Goal: Transaction & Acquisition: Purchase product/service

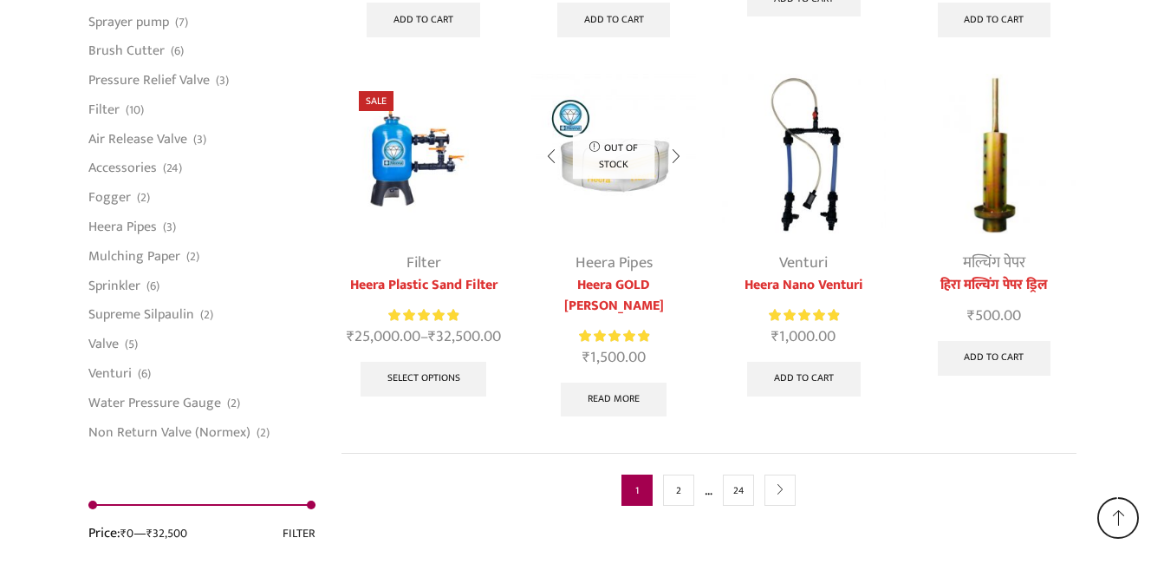
scroll to position [4508, 0]
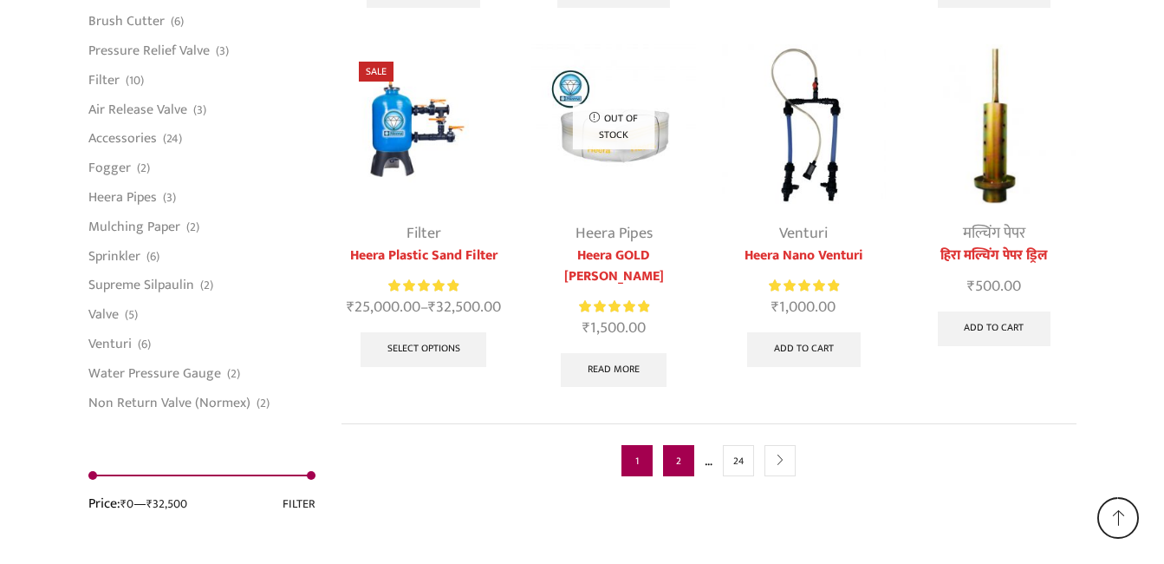
click at [687, 445] on link "2" at bounding box center [678, 460] width 31 height 31
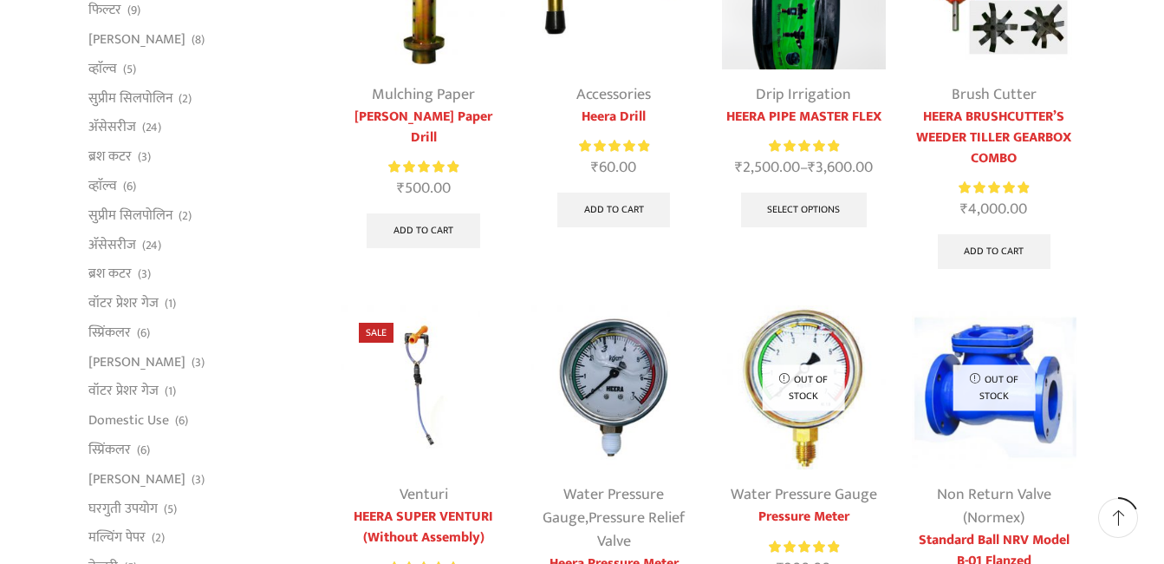
scroll to position [260, 0]
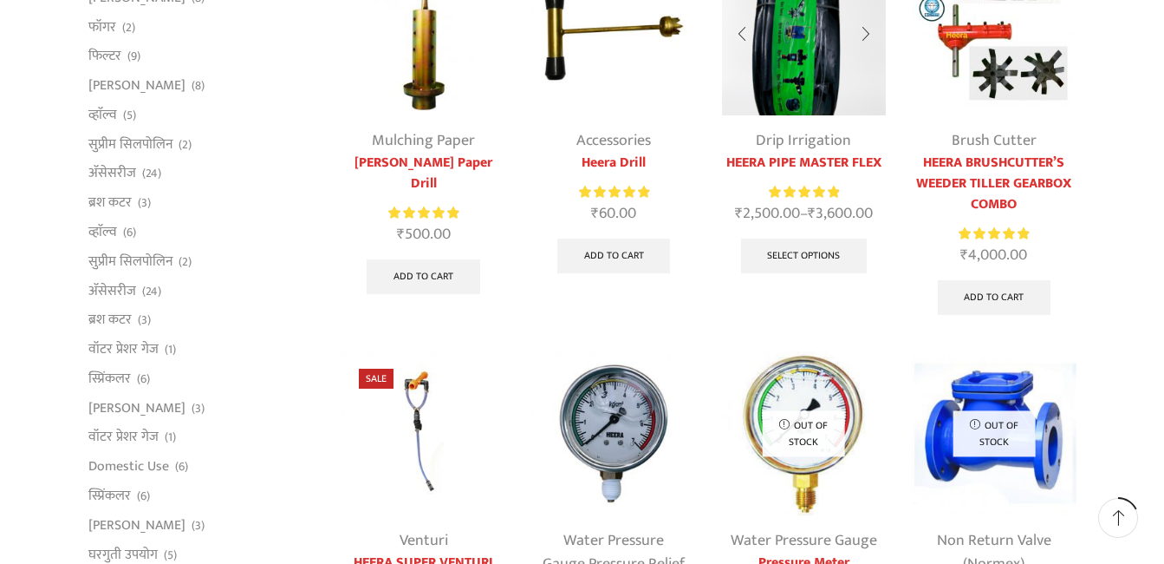
click at [780, 111] on img at bounding box center [804, 33] width 164 height 164
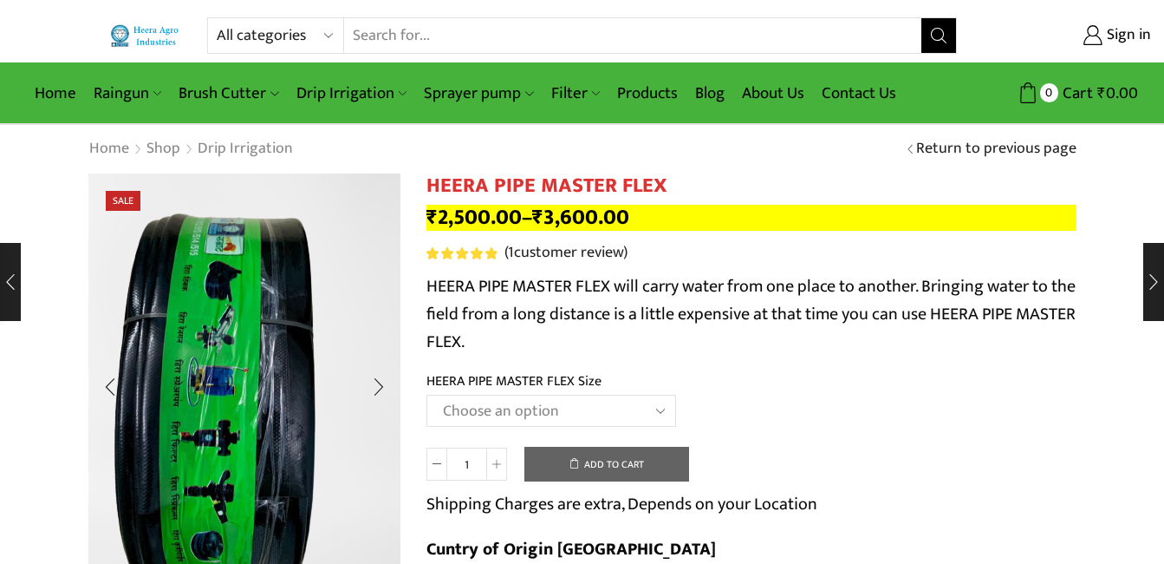
click at [303, 379] on img "1 / 2" at bounding box center [232, 383] width 375 height 500
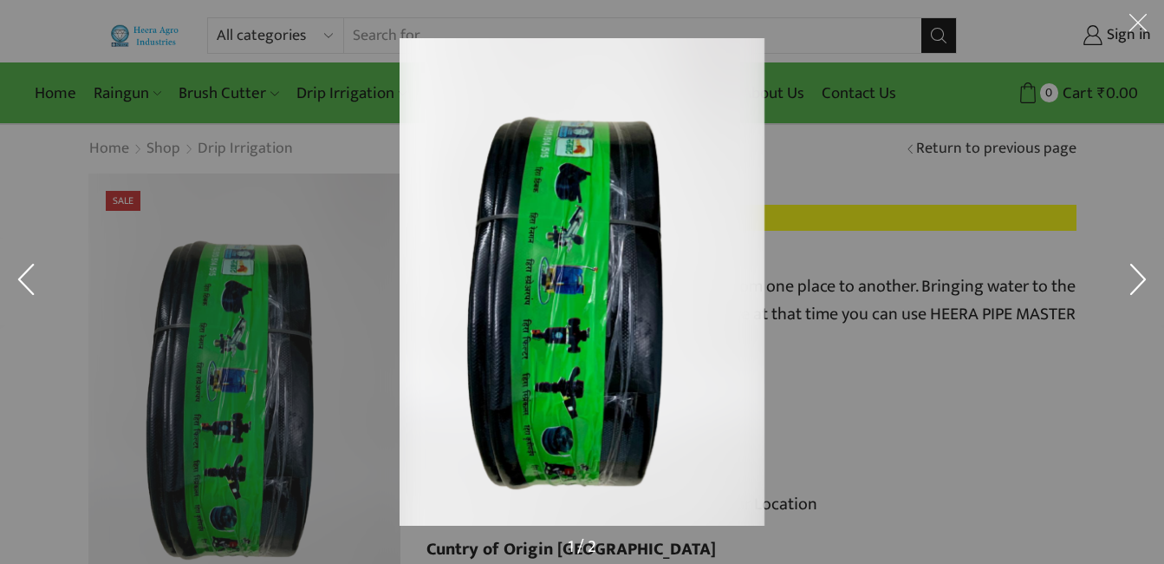
click at [597, 311] on img at bounding box center [582, 281] width 365 height 487
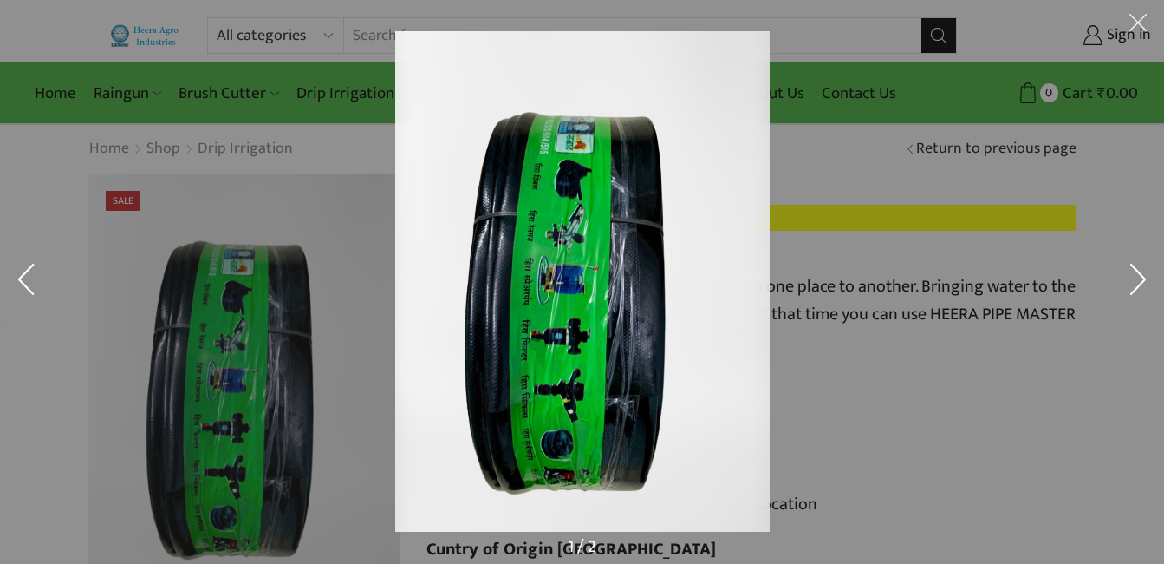
click at [597, 311] on img at bounding box center [582, 281] width 375 height 500
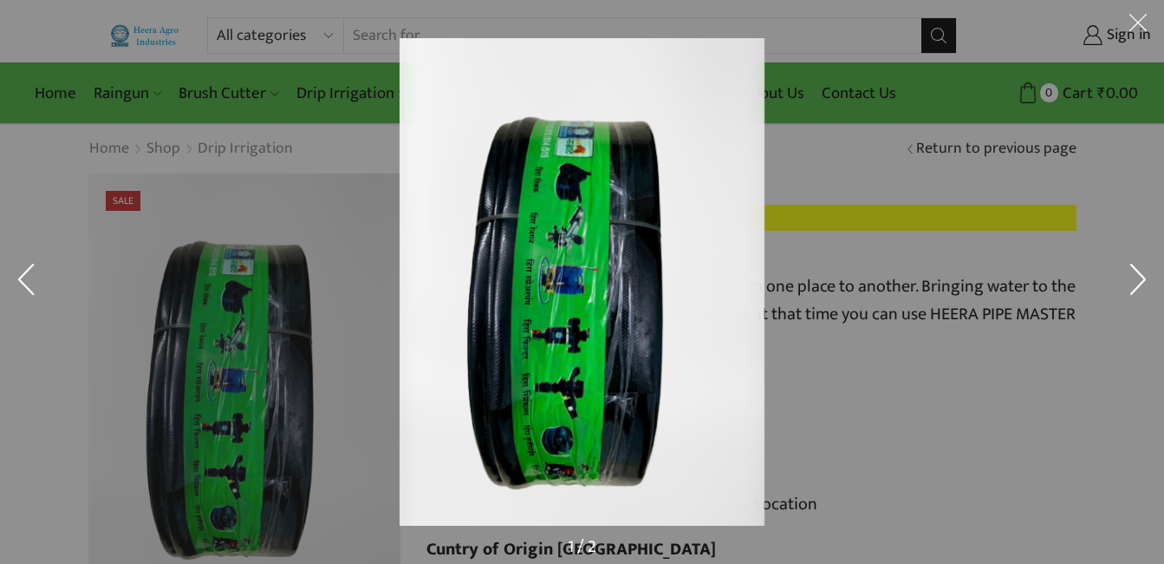
click at [1139, 284] on button at bounding box center [1138, 281] width 52 height 87
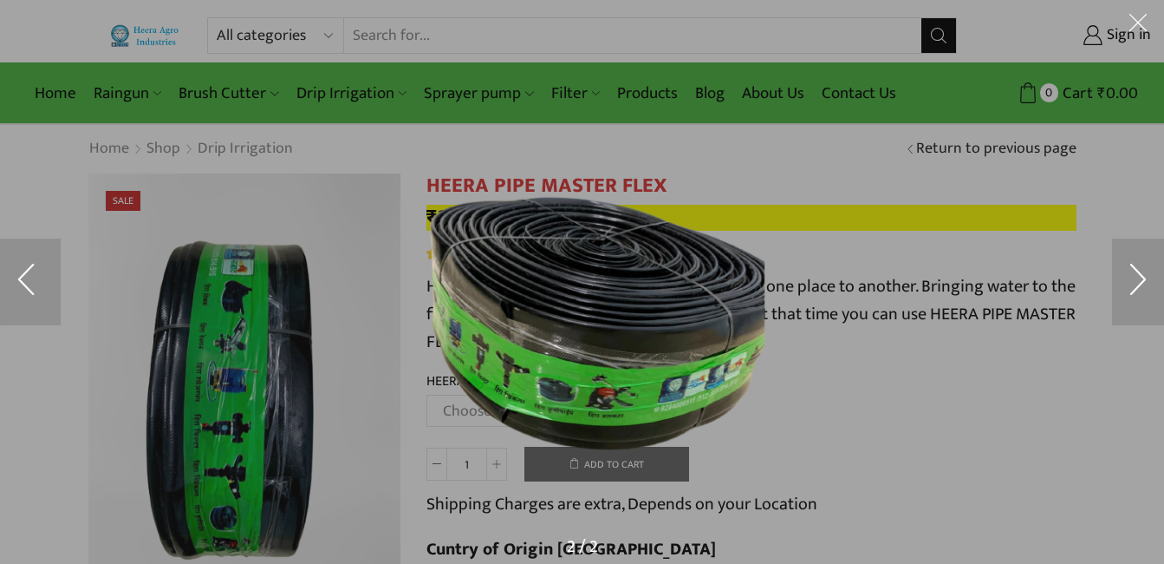
click at [662, 355] on img at bounding box center [582, 335] width 365 height 487
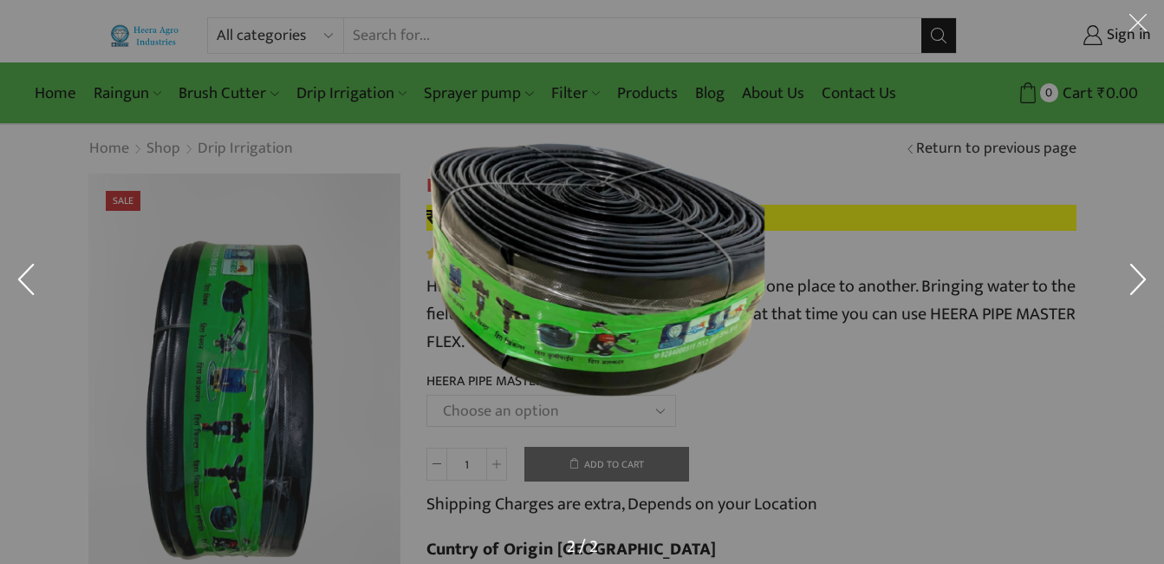
click at [850, 362] on div at bounding box center [982, 320] width 1164 height 564
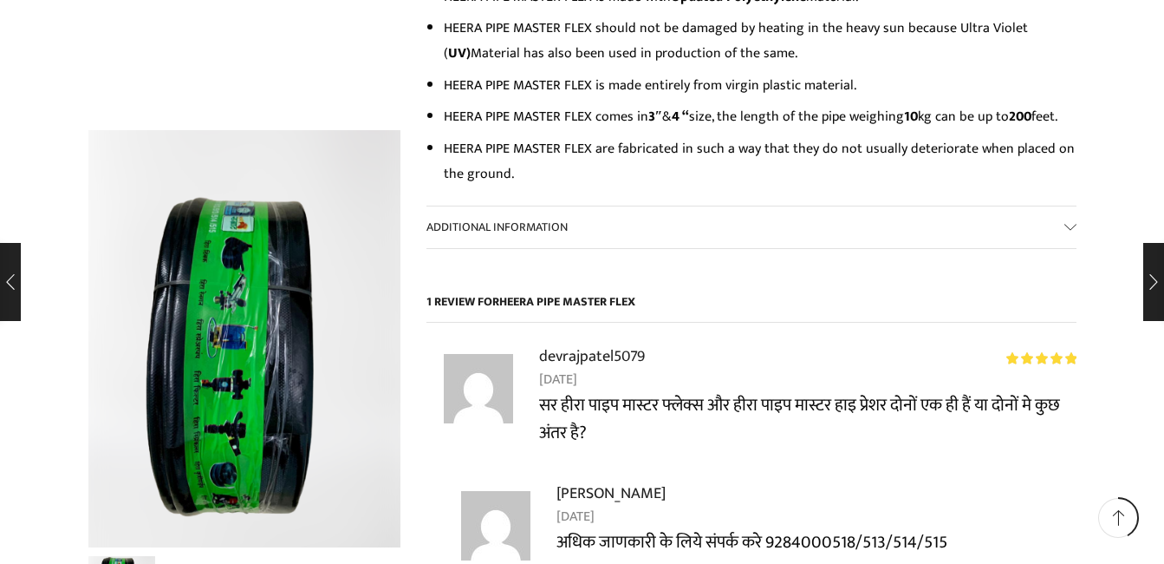
scroll to position [606, 0]
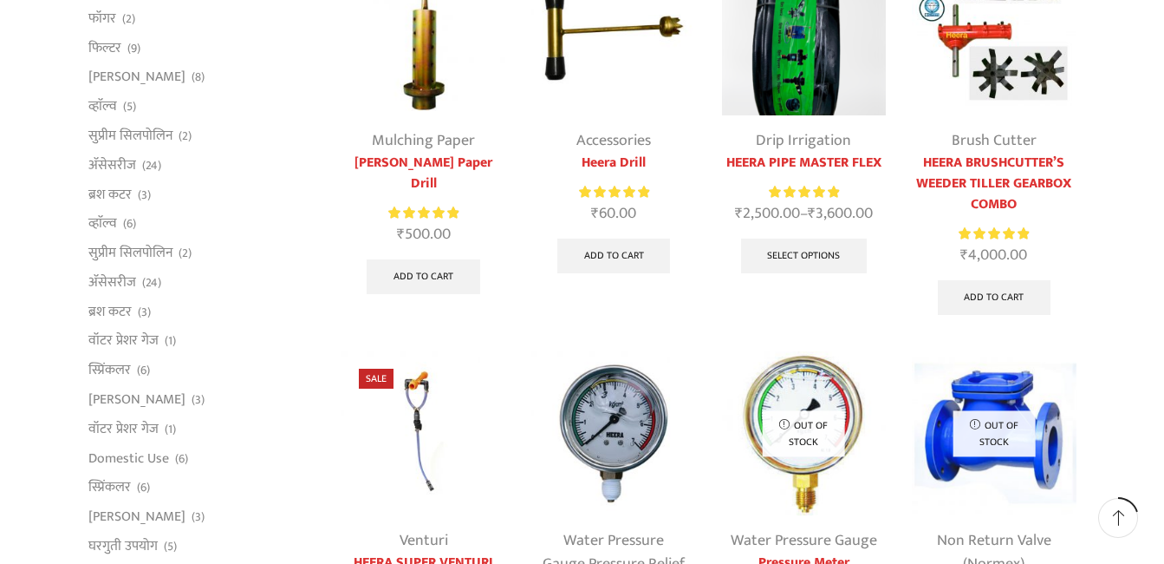
scroll to position [694, 0]
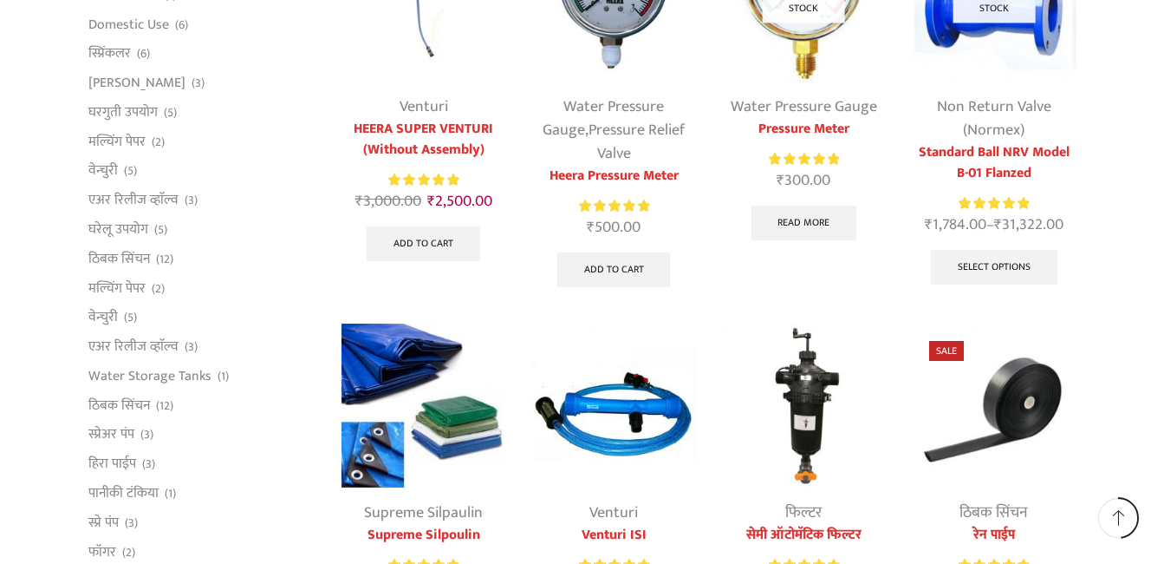
click at [1000, 375] on img at bounding box center [994, 405] width 164 height 164
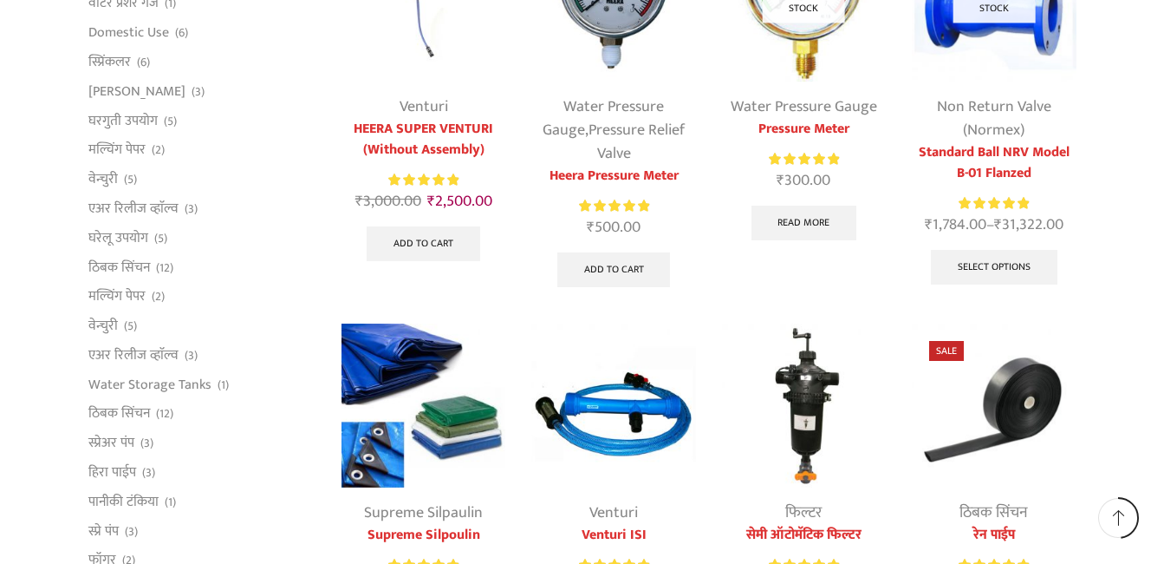
click at [1008, 515] on link "ठिबक सिंचन" at bounding box center [994, 512] width 68 height 26
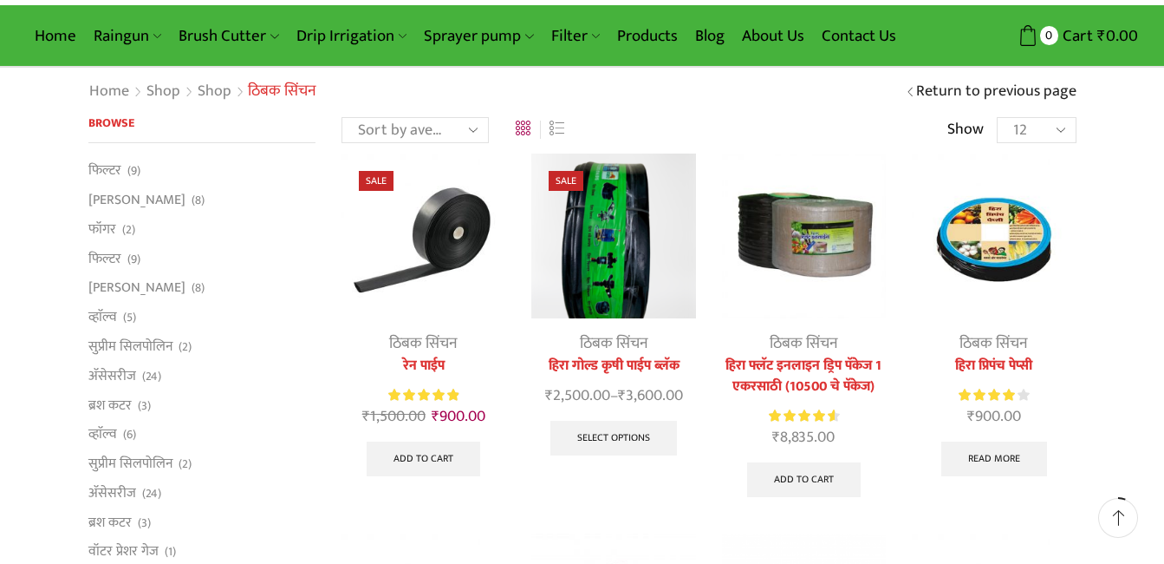
scroll to position [87, 0]
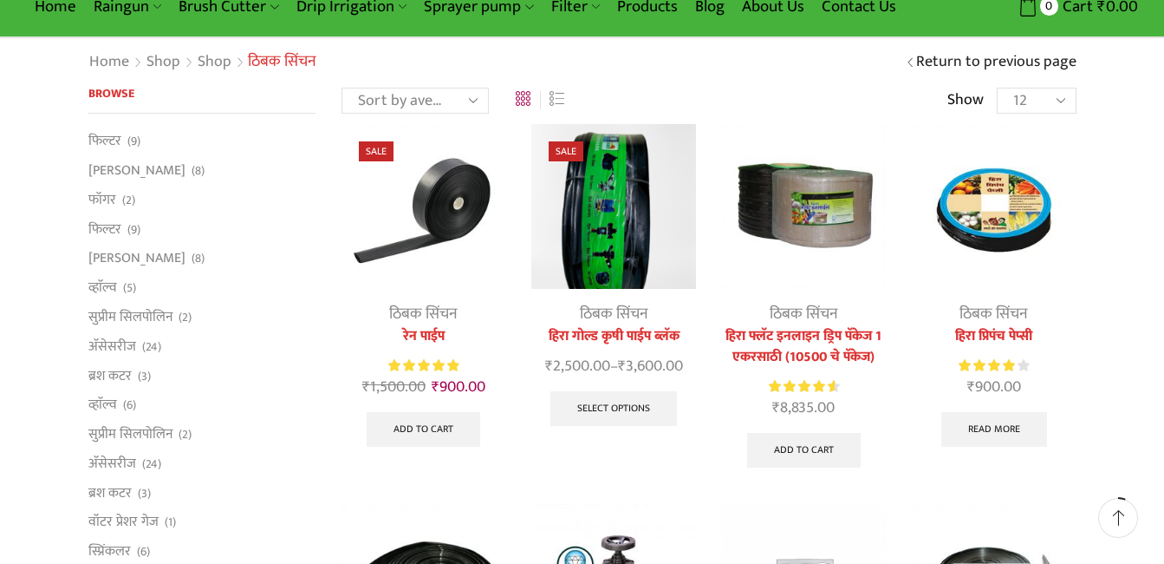
click at [453, 205] on img at bounding box center [424, 206] width 164 height 164
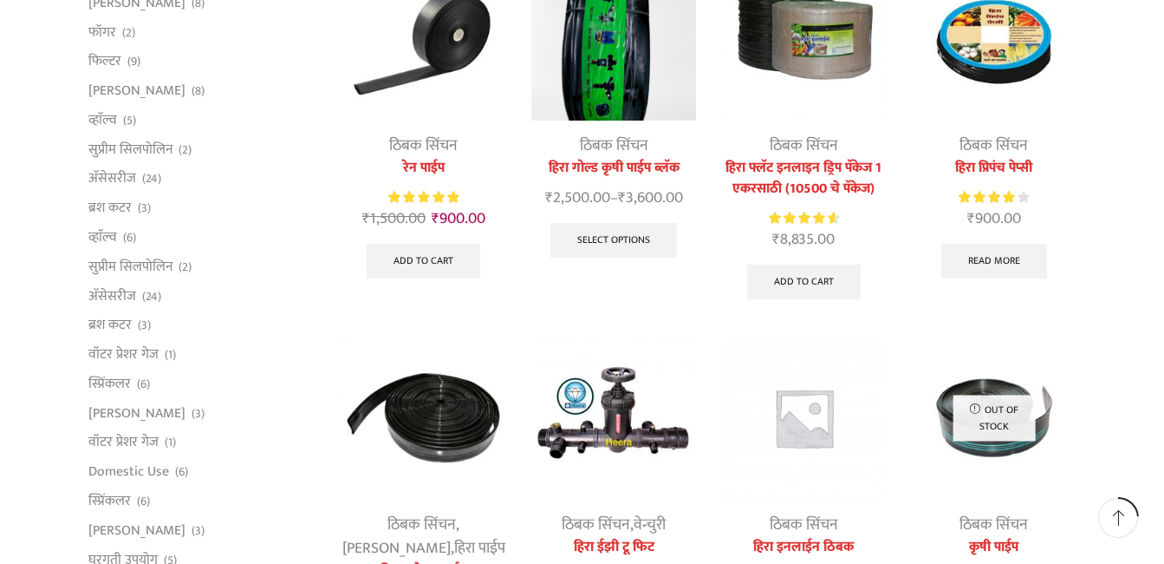
scroll to position [347, 0]
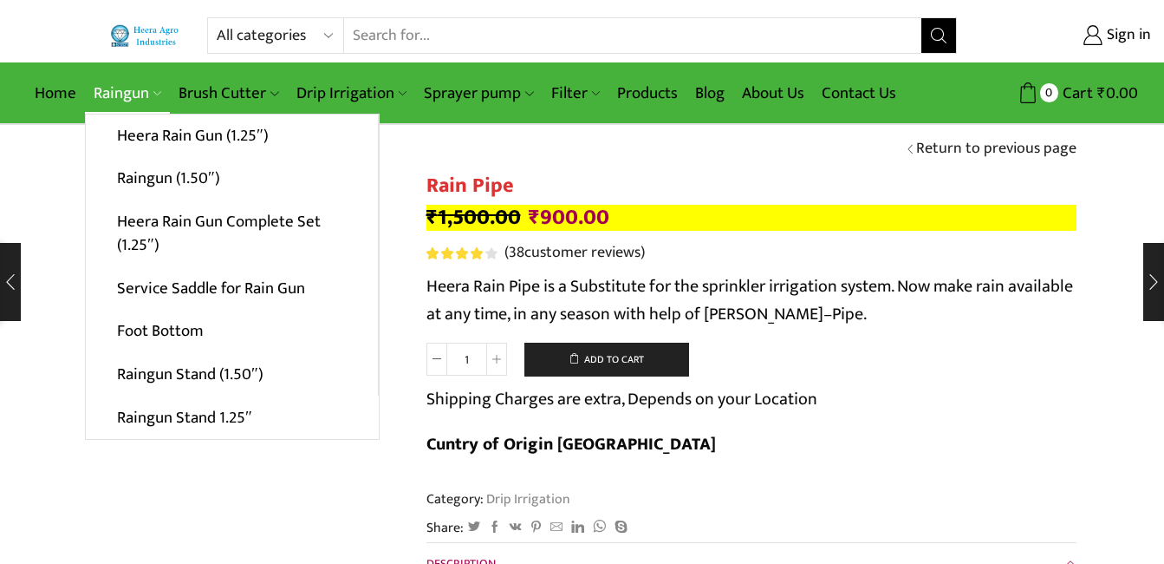
click at [134, 80] on link "Raingun" at bounding box center [127, 93] width 85 height 41
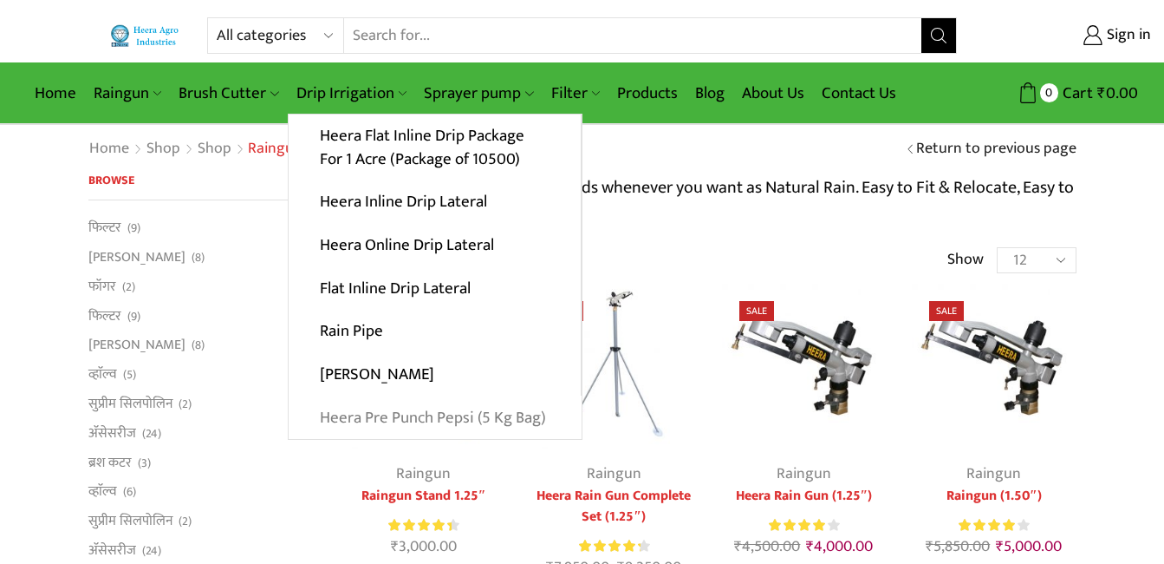
click at [358, 408] on link "Heera Pre Punch Pepsi (5 Kg Bag)" at bounding box center [435, 416] width 293 height 43
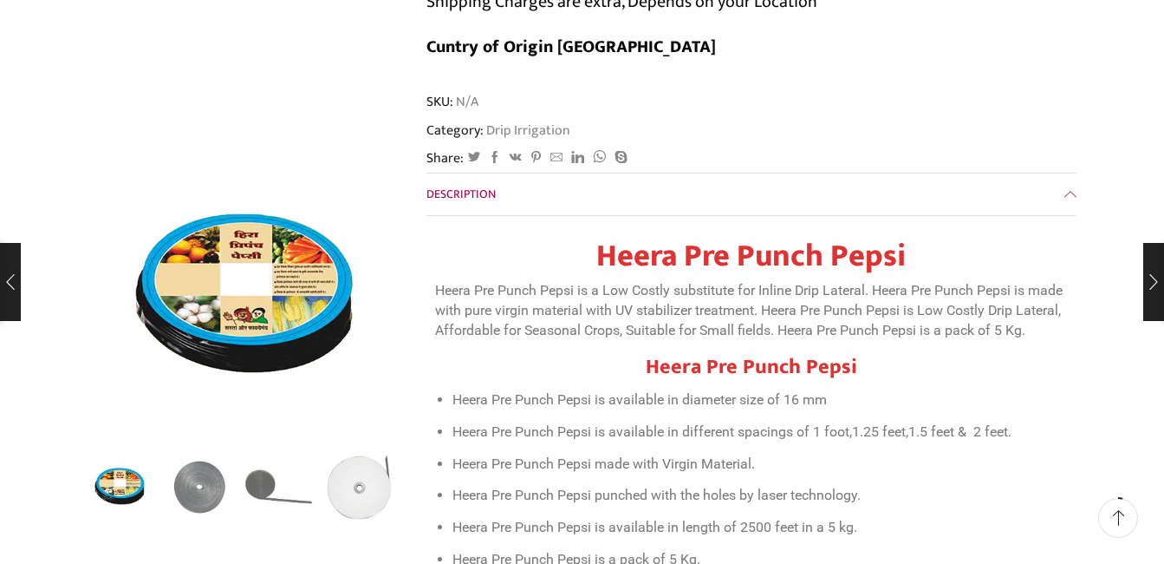
scroll to position [347, 0]
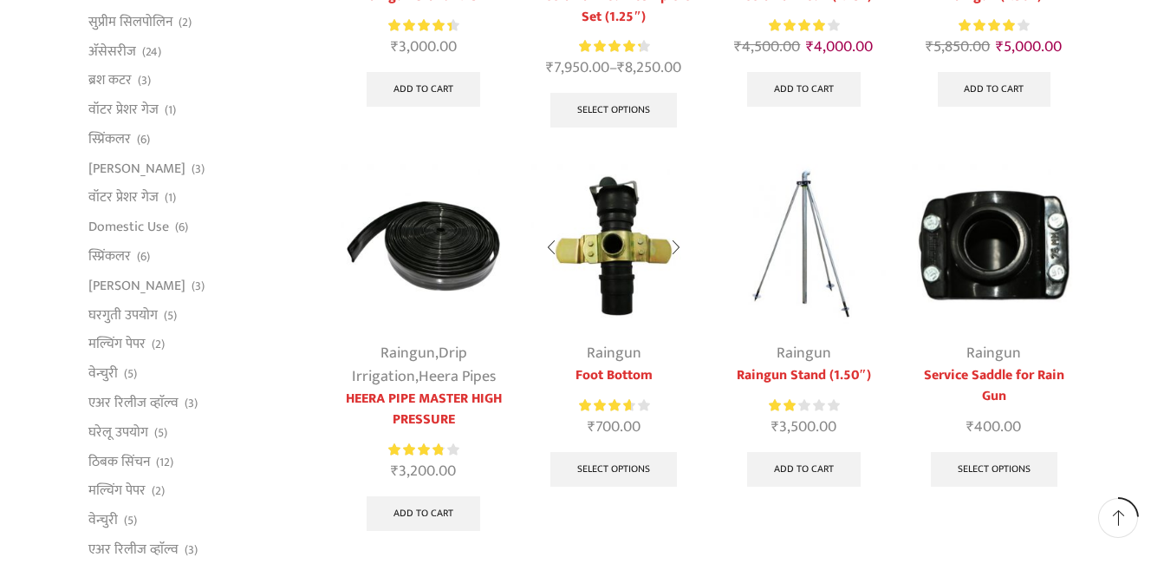
scroll to position [520, 0]
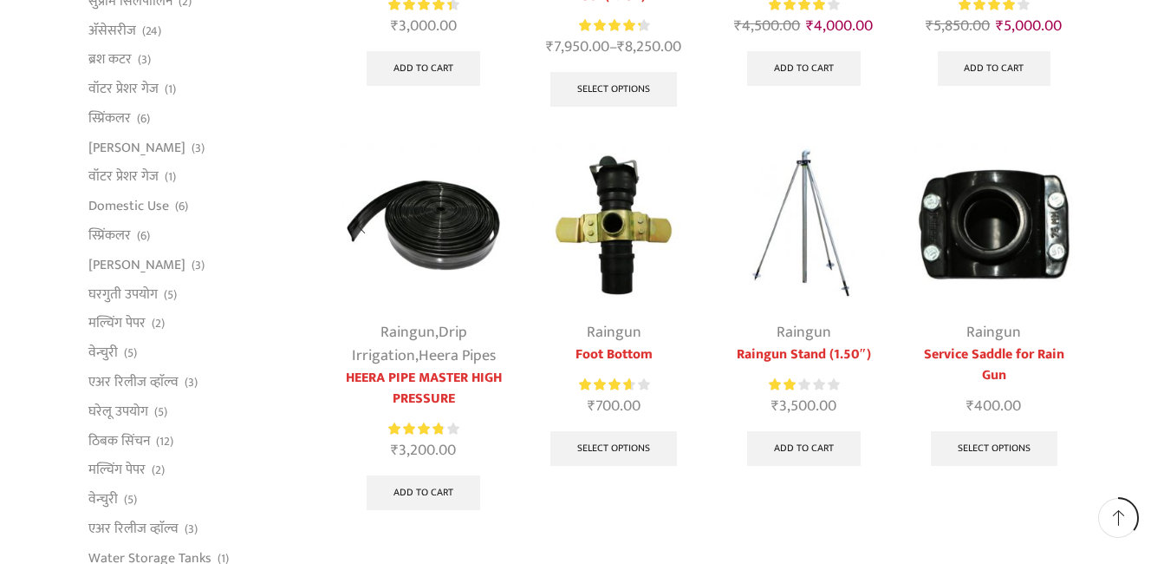
click at [430, 239] on img at bounding box center [424, 225] width 164 height 164
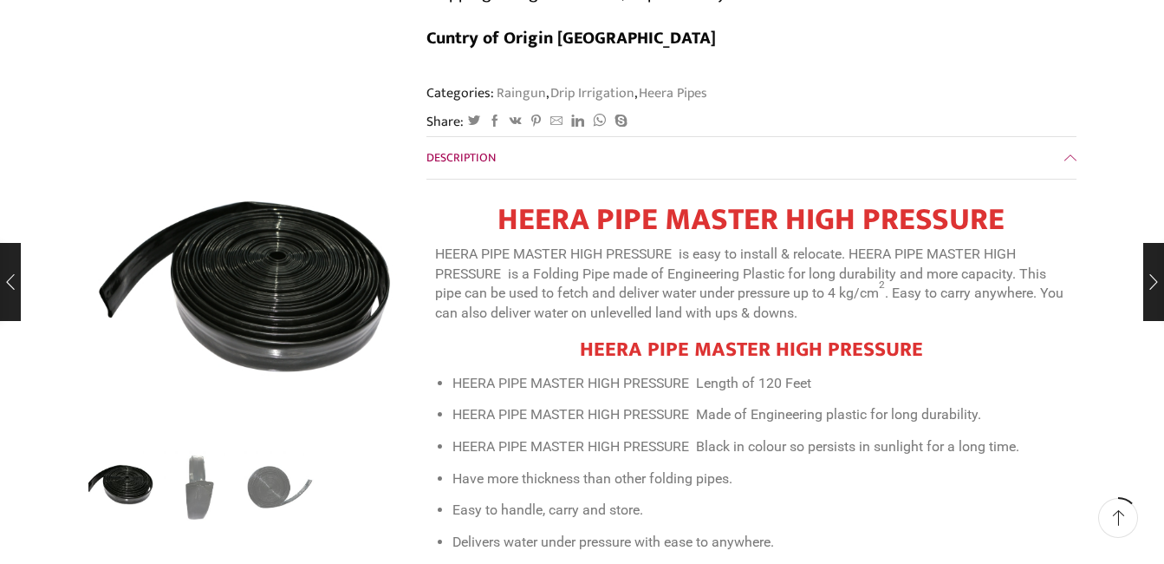
scroll to position [520, 0]
